Goal: Information Seeking & Learning: Learn about a topic

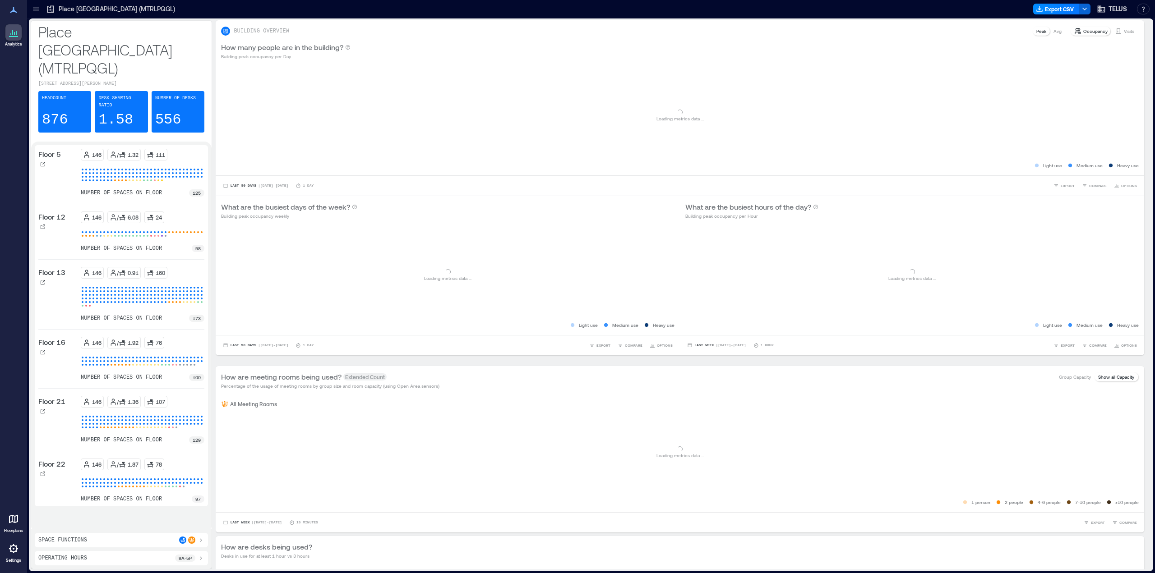
click at [32, 11] on icon at bounding box center [36, 9] width 9 height 9
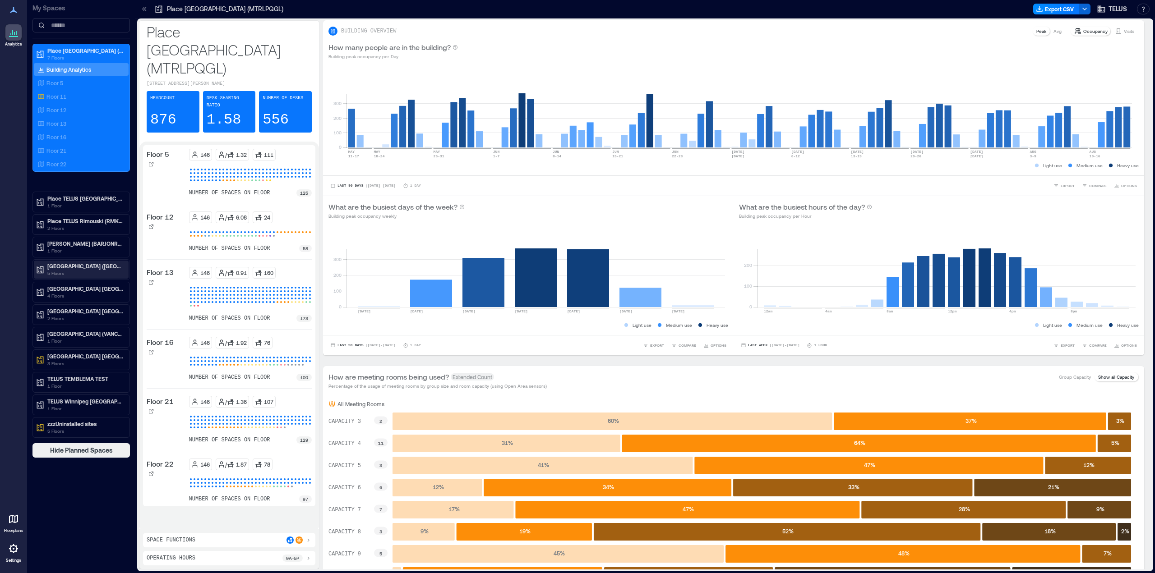
click at [78, 267] on p "[GEOGRAPHIC_DATA] ([GEOGRAPHIC_DATA])" at bounding box center [85, 265] width 76 height 7
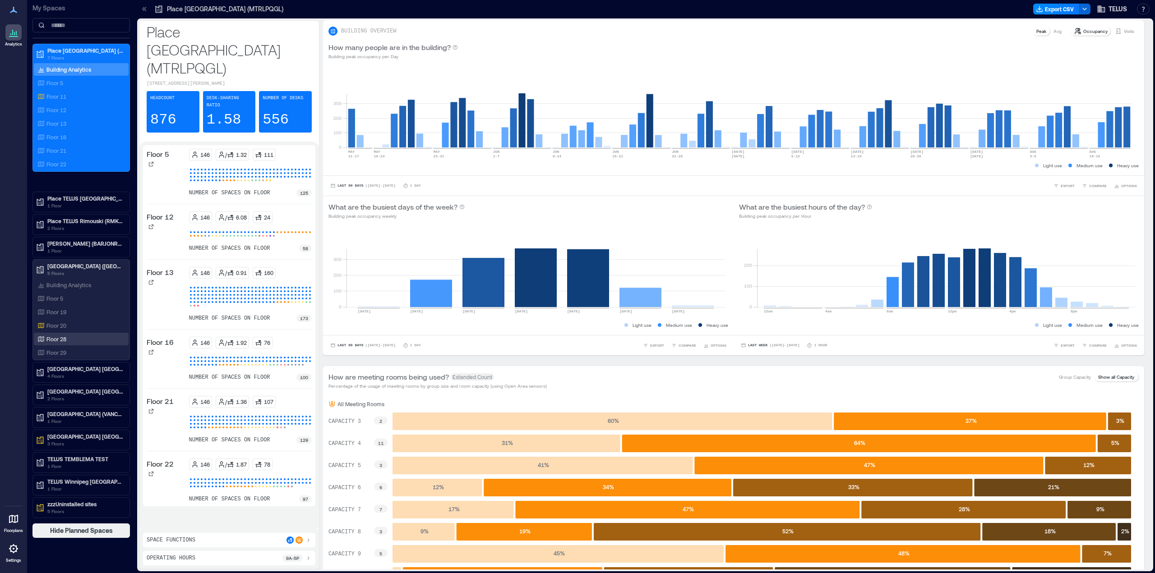
click at [61, 340] on p "Floor 28" at bounding box center [56, 339] width 20 height 7
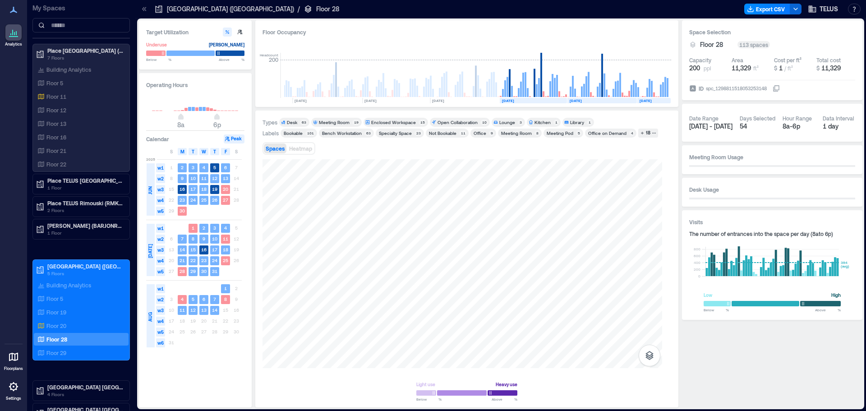
scroll to position [0, 815]
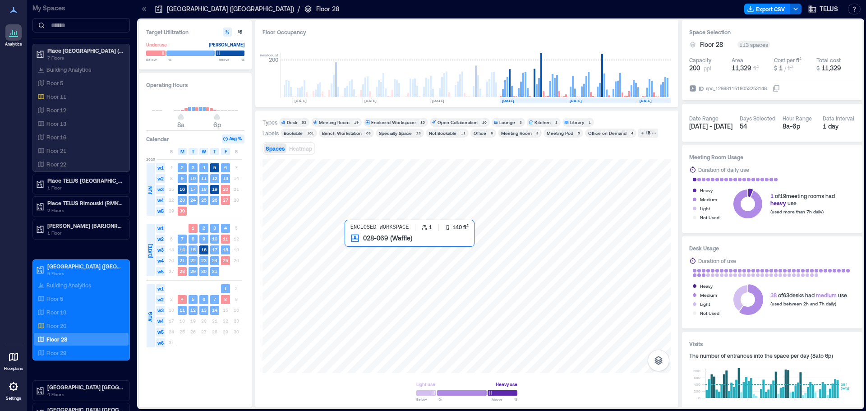
click at [363, 252] on div at bounding box center [466, 266] width 409 height 214
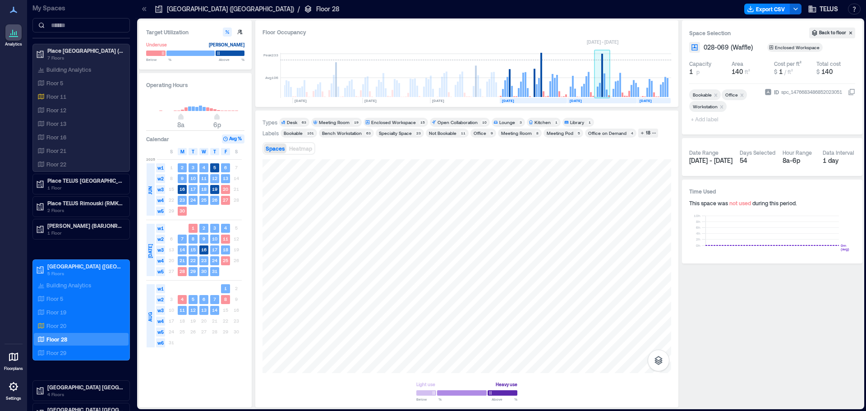
click at [605, 87] on rect at bounding box center [604, 85] width 2 height 23
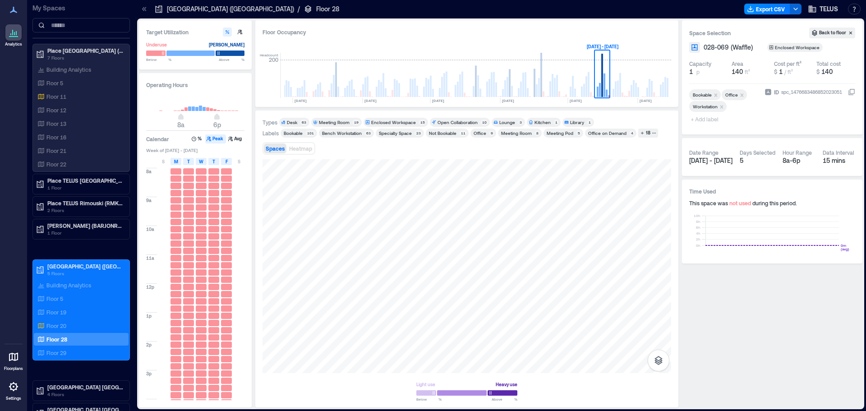
click at [704, 124] on span "+ Add label" at bounding box center [705, 119] width 33 height 13
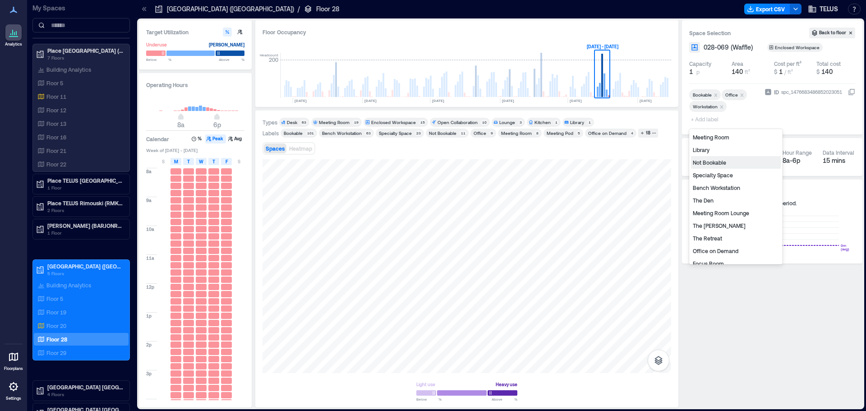
click at [710, 160] on div "Not Bookable" at bounding box center [736, 162] width 90 height 13
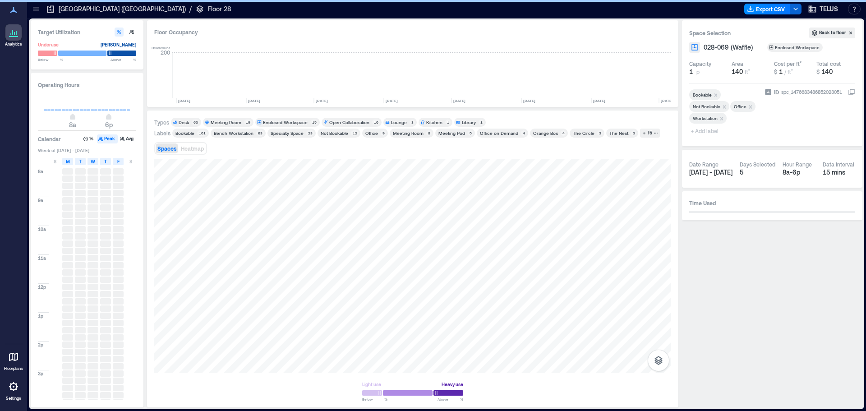
scroll to position [0, 707]
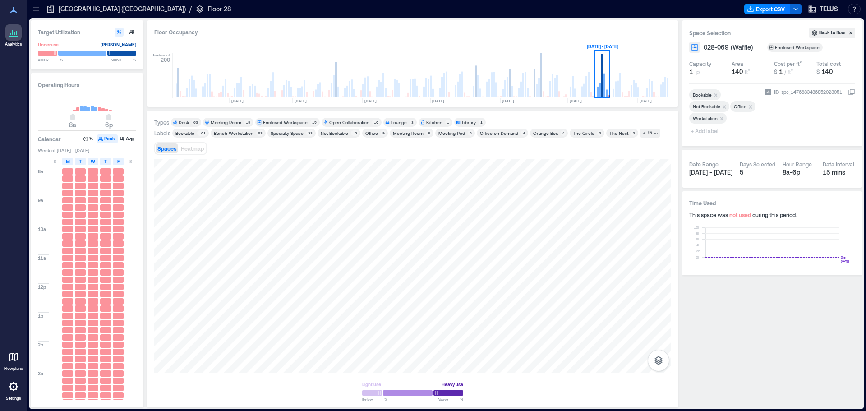
click at [724, 105] on icon "Remove Not Bookable" at bounding box center [724, 107] width 6 height 6
